Goal: Transaction & Acquisition: Download file/media

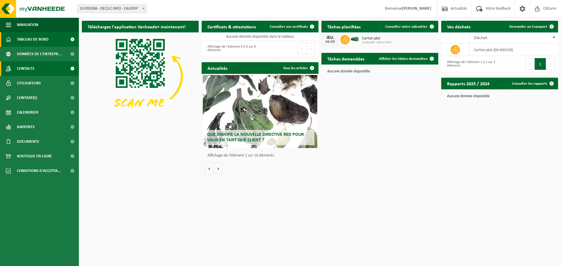
click at [50, 70] on link "Contacts" at bounding box center [39, 68] width 79 height 15
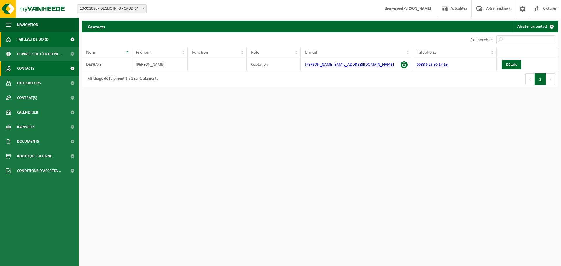
click at [34, 38] on span "Tableau de bord" at bounding box center [33, 39] width 32 height 15
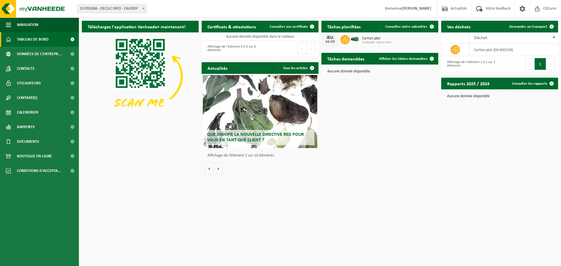
click at [407, 129] on div "Téléchargez l'application Vanheede+ maintenant! Cachez Certificats & attestatio…" at bounding box center [319, 98] width 479 height 160
click at [488, 7] on span "Votre feedback" at bounding box center [498, 8] width 28 height 17
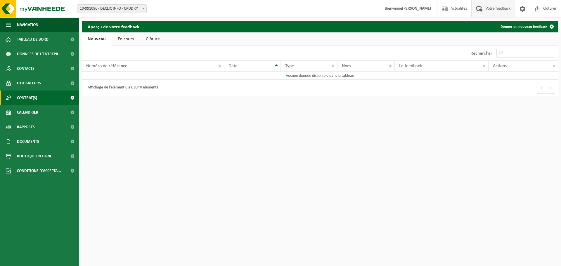
click at [35, 103] on span "Contrat(s)" at bounding box center [27, 98] width 20 height 15
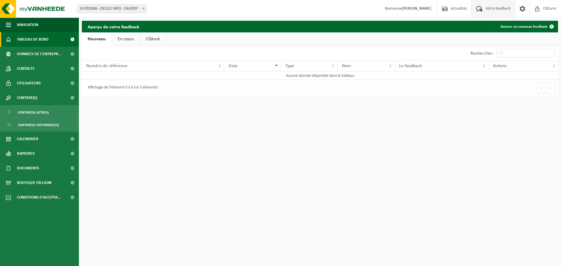
click at [40, 41] on span "Tableau de bord" at bounding box center [33, 39] width 32 height 15
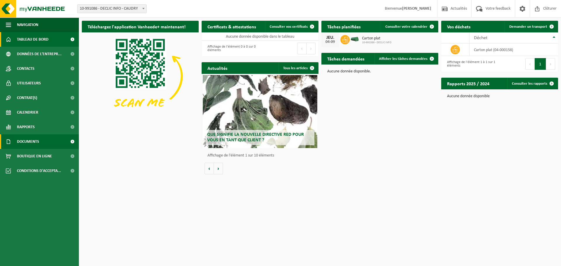
click at [41, 144] on link "Documents" at bounding box center [39, 141] width 79 height 15
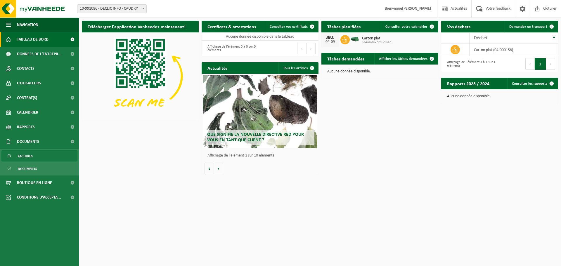
click at [30, 156] on span "Factures" at bounding box center [25, 156] width 15 height 11
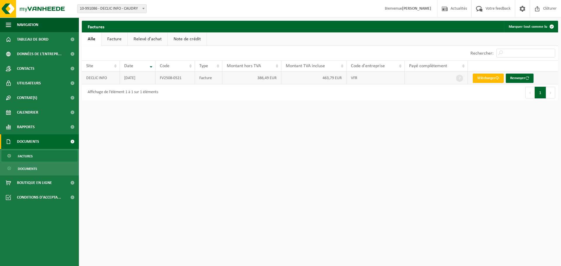
click at [137, 77] on td "[DATE]" at bounding box center [138, 78] width 36 height 13
click at [494, 78] on link "Télécharger" at bounding box center [488, 78] width 31 height 9
click at [46, 41] on span "Tableau de bord" at bounding box center [33, 39] width 32 height 15
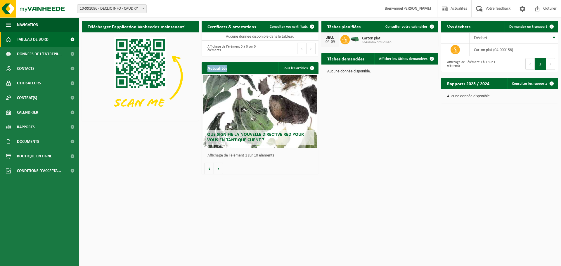
drag, startPoint x: 379, startPoint y: 72, endPoint x: 319, endPoint y: 74, distance: 60.5
click at [319, 74] on div "Téléchargez l'application Vanheede+ maintenant! Cachez Certificats & attestatio…" at bounding box center [319, 98] width 479 height 160
click at [370, 93] on div "Téléchargez l'application Vanheede+ maintenant! Cachez Certificats & attestatio…" at bounding box center [319, 98] width 479 height 160
click at [48, 67] on link "Contacts" at bounding box center [39, 68] width 79 height 15
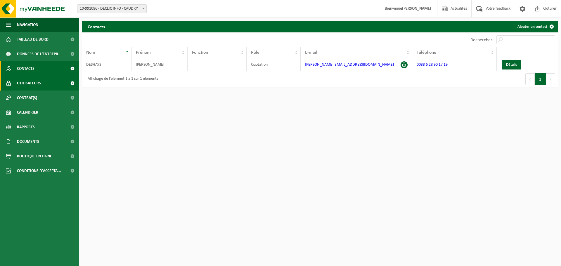
click at [22, 83] on span "Utilisateurs" at bounding box center [29, 83] width 24 height 15
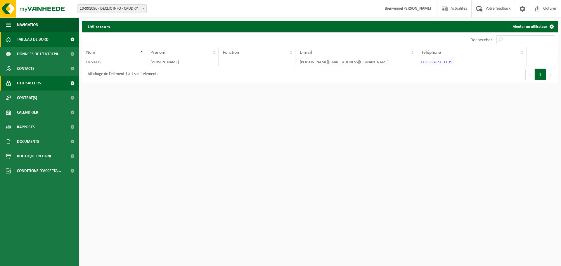
click at [14, 40] on link "Tableau de bord" at bounding box center [39, 39] width 79 height 15
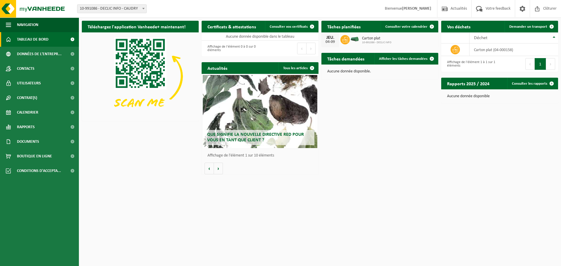
click at [347, 40] on icon at bounding box center [345, 40] width 6 height 6
click at [388, 96] on div "Téléchargez l'application Vanheede+ maintenant! Cachez Certificats & attestatio…" at bounding box center [319, 98] width 479 height 160
drag, startPoint x: 346, startPoint y: 71, endPoint x: 375, endPoint y: 73, distance: 28.7
click at [375, 73] on p "Aucune donnée disponible." at bounding box center [379, 72] width 105 height 4
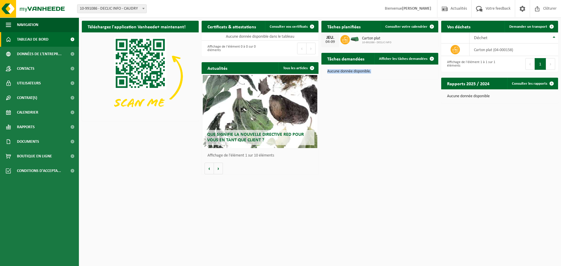
drag, startPoint x: 373, startPoint y: 71, endPoint x: 328, endPoint y: 75, distance: 45.2
click at [328, 75] on div "Aucune donnée disponible." at bounding box center [379, 72] width 117 height 14
click at [328, 76] on div "Aucune donnée disponible." at bounding box center [379, 72] width 117 height 14
drag, startPoint x: 329, startPoint y: 71, endPoint x: 364, endPoint y: 70, distance: 35.7
click at [364, 70] on p "Aucune donnée disponible." at bounding box center [379, 72] width 105 height 4
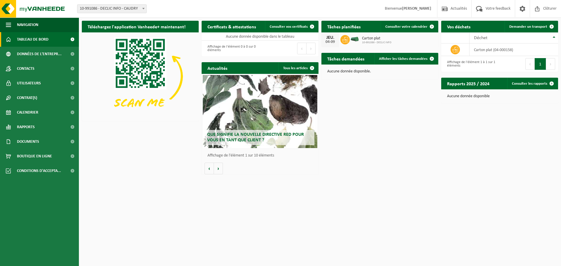
click at [366, 71] on p "Aucune donnée disponible." at bounding box center [379, 72] width 105 height 4
click at [382, 71] on p "Aucune donnée disponible." at bounding box center [379, 72] width 105 height 4
drag, startPoint x: 374, startPoint y: 72, endPoint x: 331, endPoint y: 73, distance: 43.3
click at [331, 73] on p "Aucune donnée disponible." at bounding box center [379, 72] width 105 height 4
click at [332, 84] on div "Téléchargez l'application Vanheede+ maintenant! Cachez Certificats & attestatio…" at bounding box center [319, 98] width 479 height 160
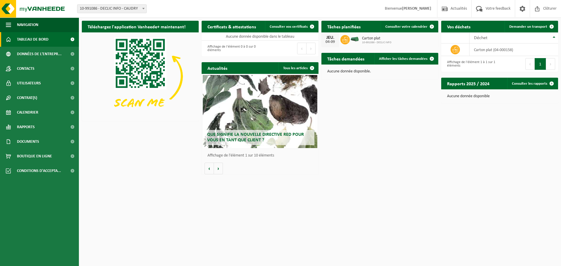
click at [441, 168] on div "Téléchargez l'application Vanheede+ maintenant! Cachez Certificats & attestatio…" at bounding box center [319, 98] width 479 height 160
click at [406, 150] on div "Téléchargez l'application Vanheede+ maintenant! Cachez Certificats & attestatio…" at bounding box center [319, 98] width 479 height 160
